Goal: Information Seeking & Learning: Learn about a topic

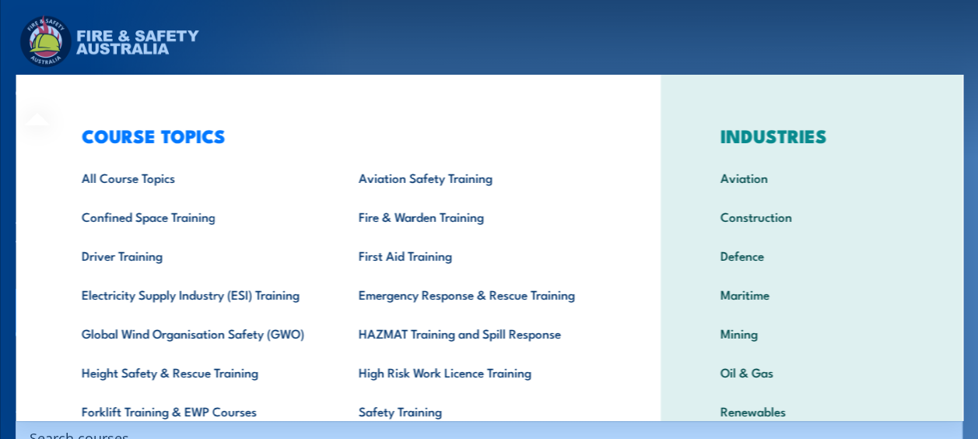
click at [29, 100] on div "COURSE TOPICS All Course Topics Aviation Safety Training Confined Space Trainin…" at bounding box center [338, 321] width 644 height 492
click at [950, 409] on div "INDUSTRIES Aviation Construction Defence Maritime Mining Oil & Gas Renewables" at bounding box center [811, 321] width 303 height 492
drag, startPoint x: 950, startPoint y: 409, endPoint x: 960, endPoint y: 409, distance: 10.1
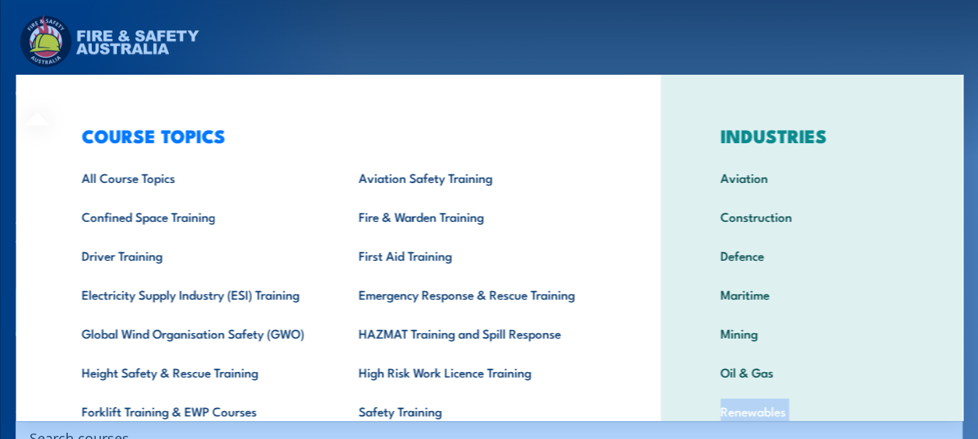
click at [960, 409] on div "COURSE TOPICS All Course Topics Aviation Safety Training Confined Space Trainin…" at bounding box center [489, 248] width 947 height 346
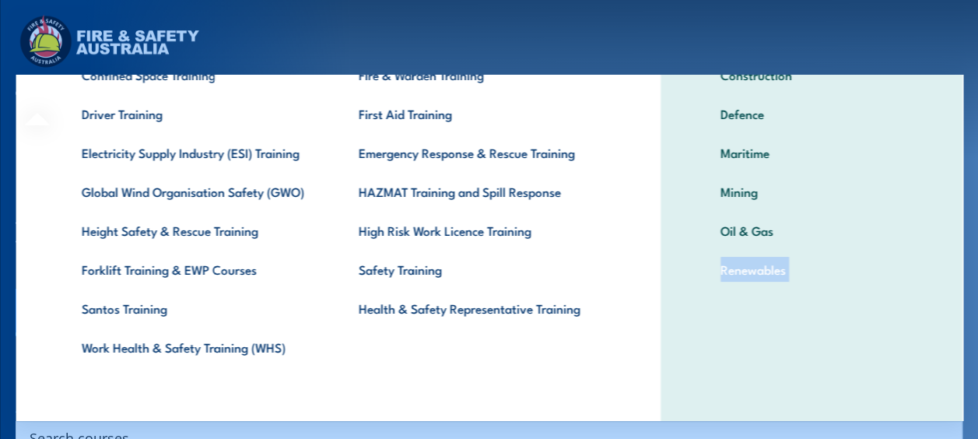
scroll to position [146, 0]
